Goal: Check status

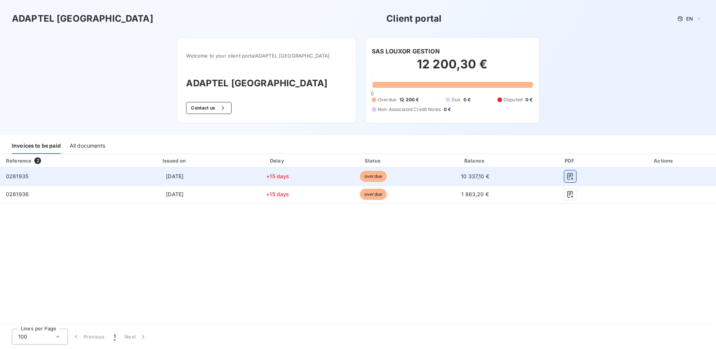
click at [569, 175] on icon "button" at bounding box center [570, 175] width 7 height 7
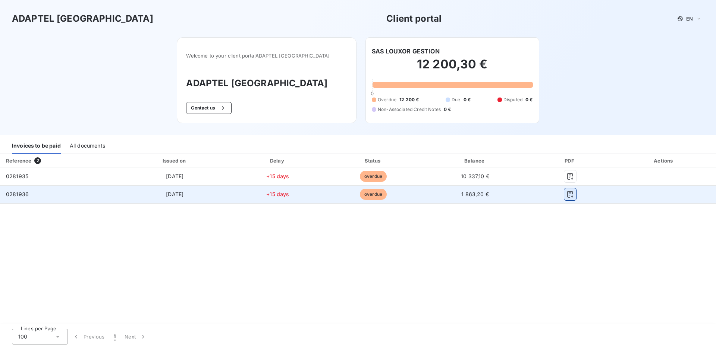
click at [571, 193] on icon "button" at bounding box center [571, 194] width 6 height 7
